Goal: Obtain resource: Download file/media

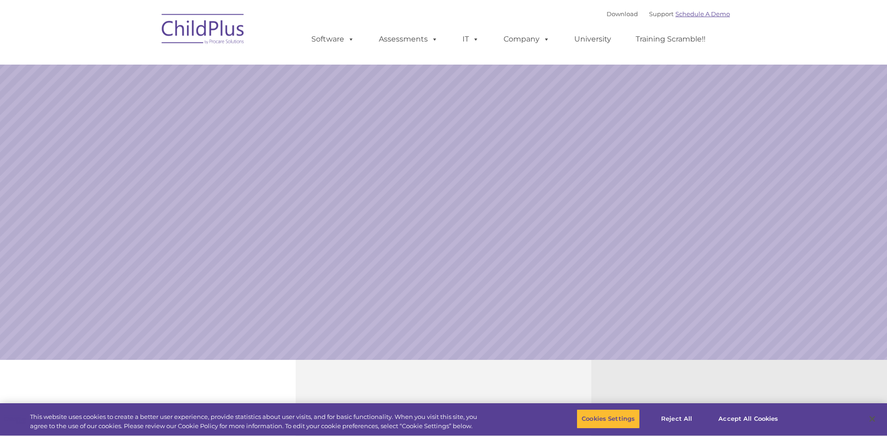
select select "MEDIUM"
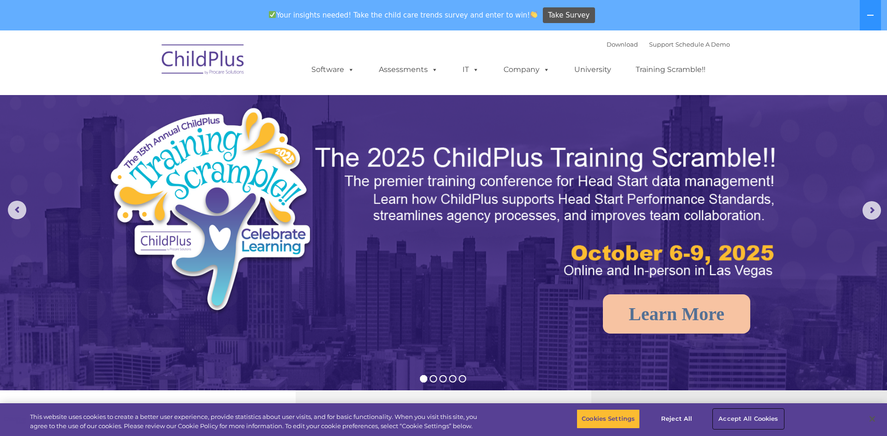
click at [736, 417] on button "Accept All Cookies" at bounding box center [748, 419] width 70 height 19
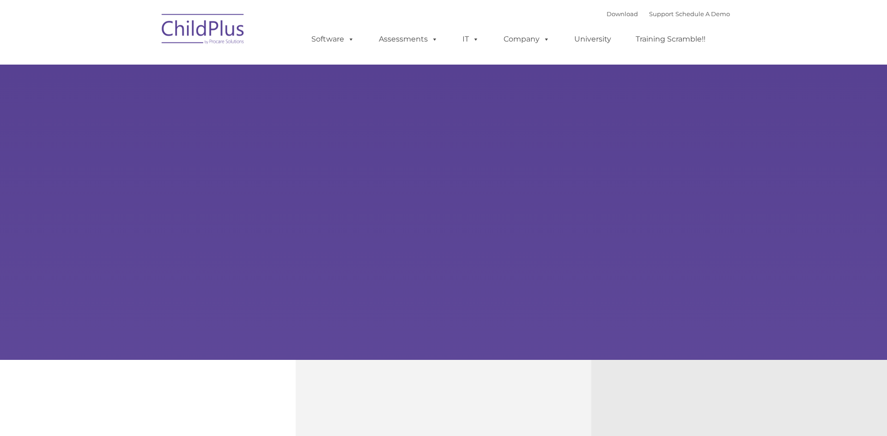
type input ""
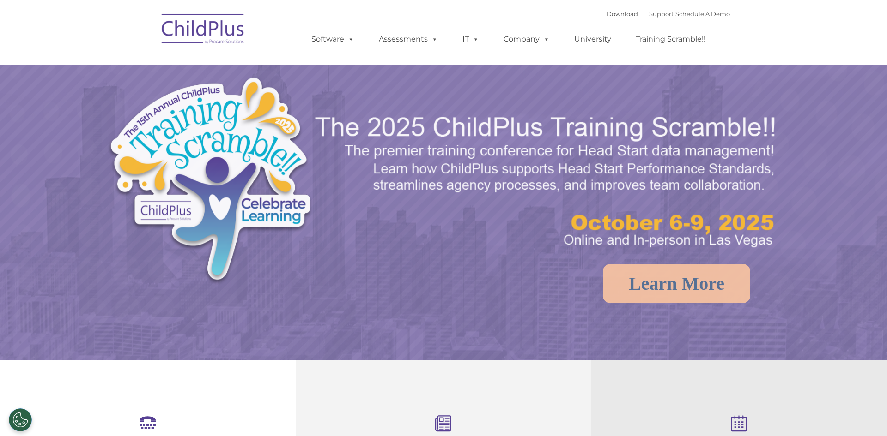
select select "MEDIUM"
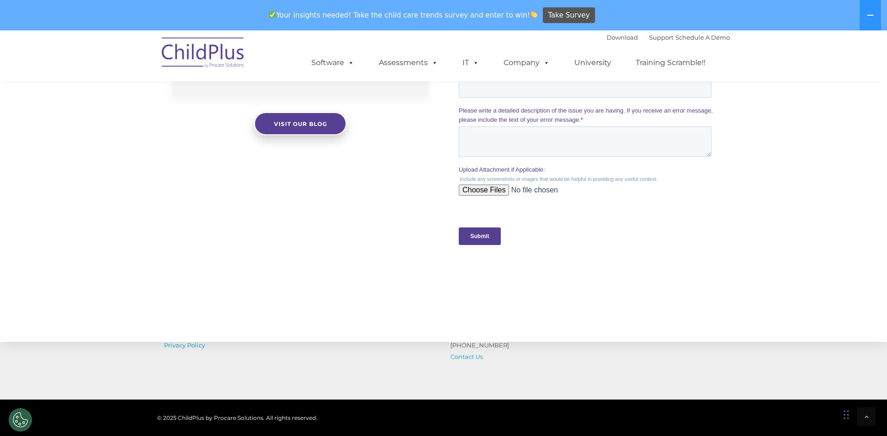
scroll to position [930, 0]
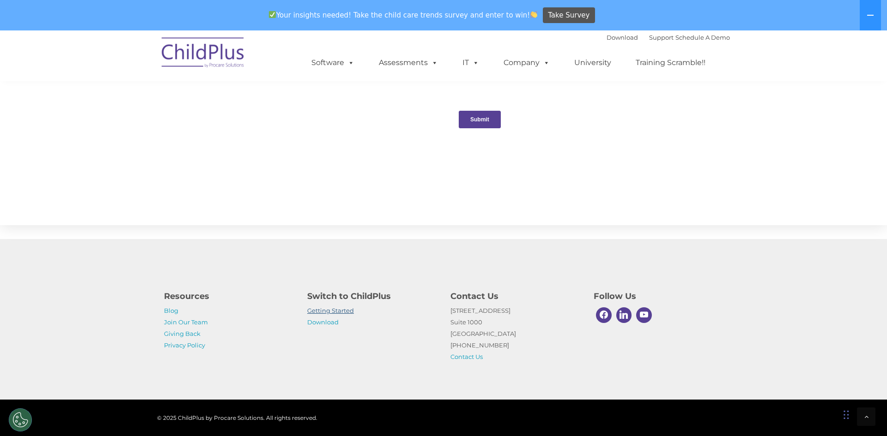
click at [321, 308] on link "Getting Started" at bounding box center [330, 310] width 47 height 7
click at [327, 323] on link "Download" at bounding box center [322, 322] width 31 height 7
